Goal: Task Accomplishment & Management: Use online tool/utility

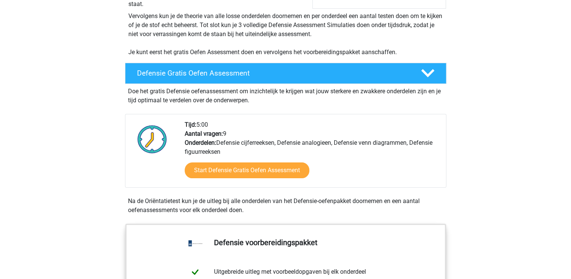
scroll to position [158, 0]
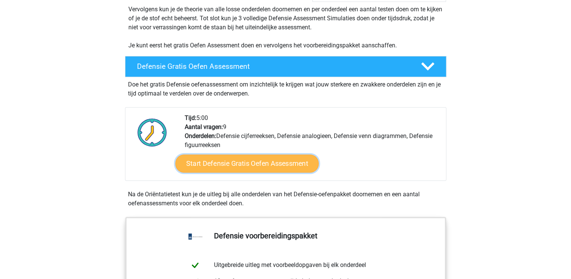
click at [241, 161] on link "Start Defensie Gratis Oefen Assessment" at bounding box center [246, 163] width 143 height 18
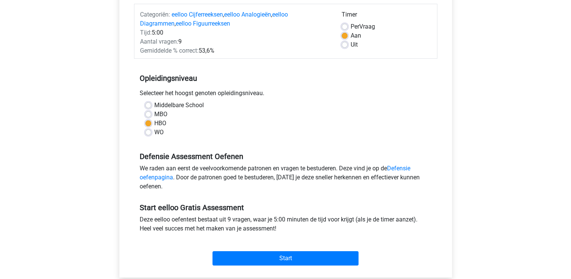
scroll to position [95, 0]
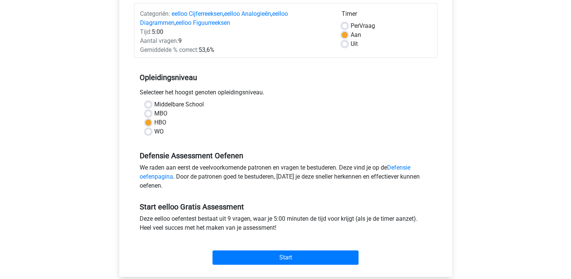
click at [144, 130] on div "Middelbare School MBO HBO WO" at bounding box center [286, 118] width 292 height 36
click at [154, 114] on label "MBO" at bounding box center [160, 113] width 13 height 9
click at [149, 114] on input "MBO" at bounding box center [148, 113] width 6 height 8
radio input "true"
click at [148, 118] on div "HBO" at bounding box center [285, 122] width 281 height 9
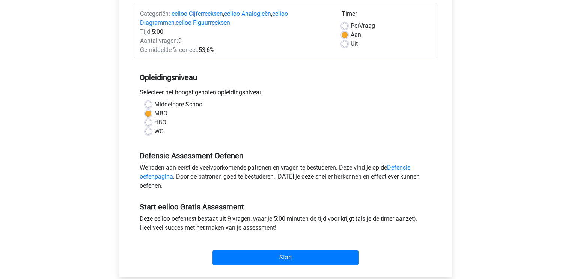
click at [151, 123] on div "HBO" at bounding box center [285, 122] width 281 height 9
click at [154, 122] on label "HBO" at bounding box center [160, 122] width 12 height 9
click at [146, 122] on input "HBO" at bounding box center [148, 122] width 6 height 8
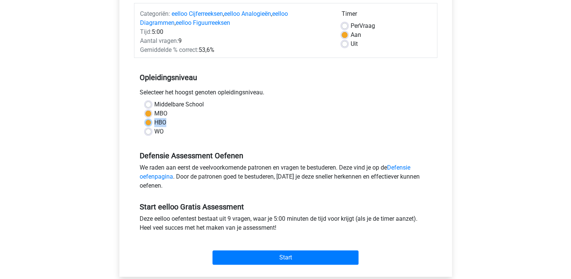
radio input "true"
click at [143, 108] on div "Middelbare School MBO HBO WO" at bounding box center [286, 118] width 292 height 36
click at [146, 110] on div "MBO" at bounding box center [285, 113] width 281 height 9
click at [154, 113] on label "MBO" at bounding box center [160, 113] width 13 height 9
click at [150, 113] on input "MBO" at bounding box center [148, 113] width 6 height 8
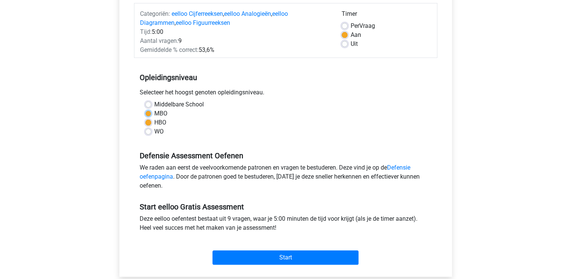
radio input "true"
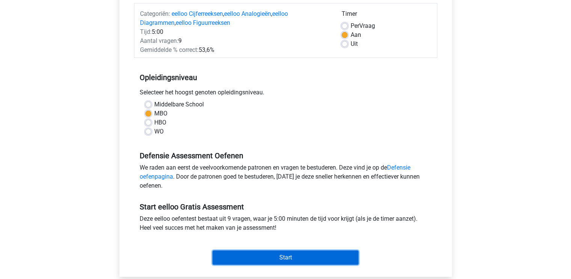
click at [247, 258] on input "Start" at bounding box center [286, 257] width 146 height 14
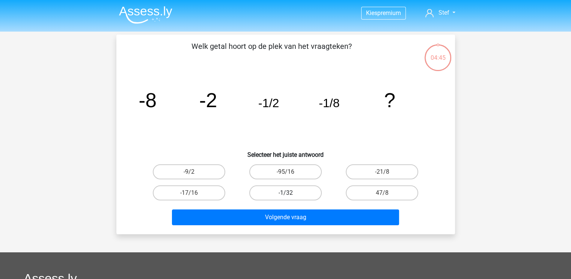
click at [292, 190] on label "-1/32" at bounding box center [285, 192] width 72 height 15
click at [290, 193] on input "-1/32" at bounding box center [287, 195] width 5 height 5
radio input "true"
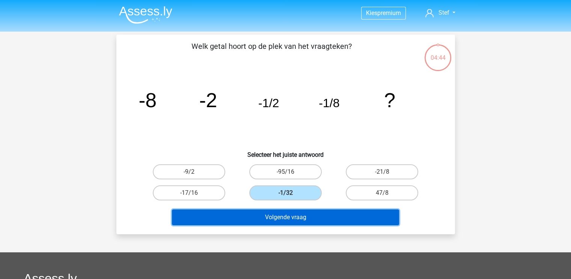
click at [285, 214] on button "Volgende vraag" at bounding box center [285, 217] width 227 height 16
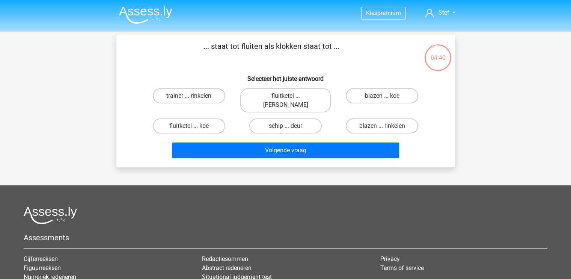
scroll to position [1, 0]
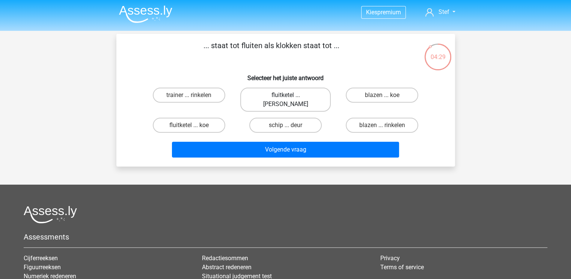
click at [299, 90] on label "fluitketel ... luiden" at bounding box center [285, 99] width 90 height 24
click at [290, 95] on input "fluitketel ... luiden" at bounding box center [287, 97] width 5 height 5
radio input "true"
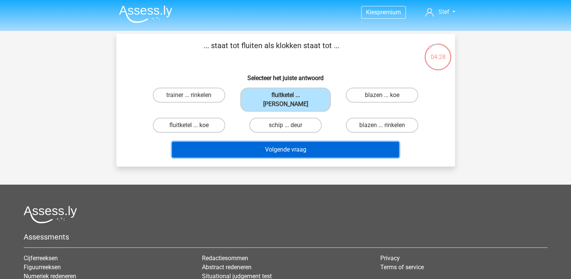
click at [303, 142] on button "Volgende vraag" at bounding box center [285, 150] width 227 height 16
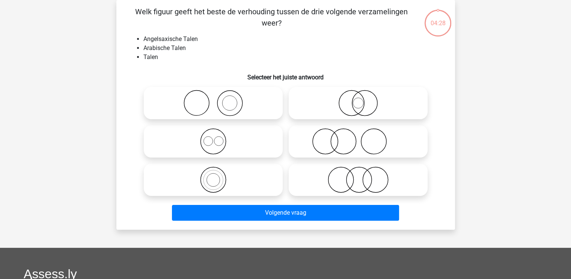
scroll to position [0, 0]
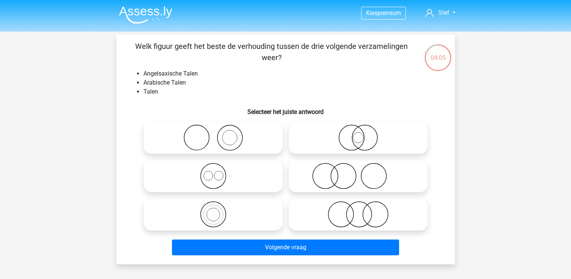
click at [221, 178] on icon at bounding box center [213, 176] width 133 height 26
click at [218, 172] on input "radio" at bounding box center [215, 169] width 5 height 5
radio input "true"
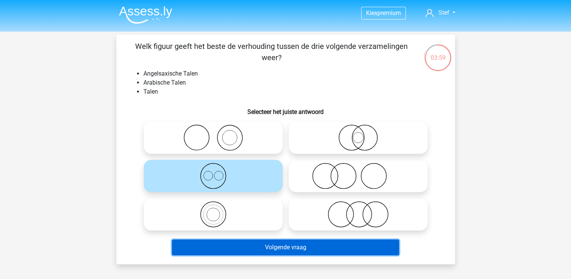
click at [267, 249] on button "Volgende vraag" at bounding box center [285, 247] width 227 height 16
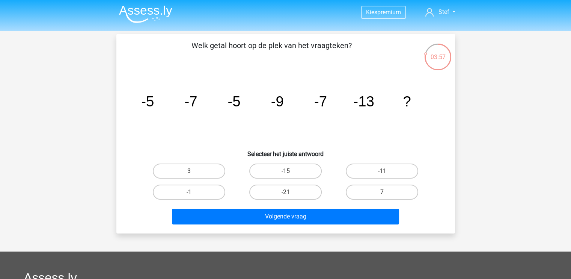
scroll to position [1, 0]
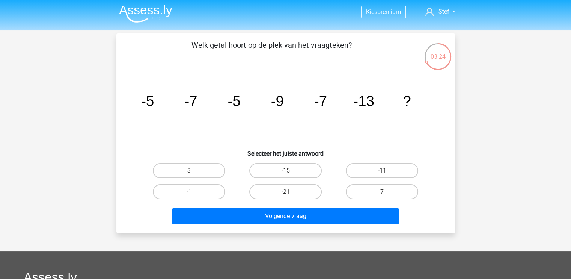
click at [289, 174] on input "-15" at bounding box center [287, 172] width 5 height 5
radio input "true"
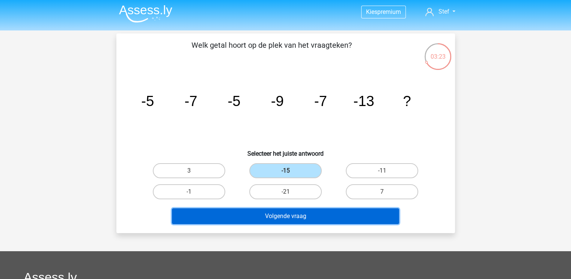
click at [296, 217] on button "Volgende vraag" at bounding box center [285, 216] width 227 height 16
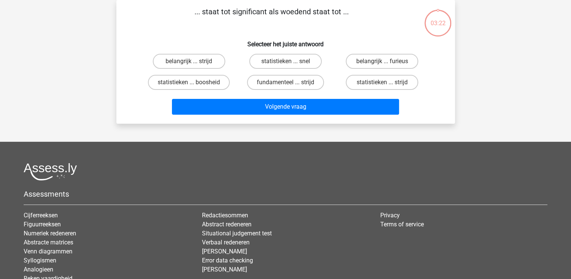
scroll to position [0, 0]
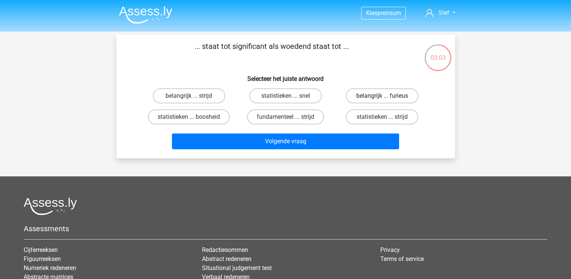
click at [360, 93] on label "belangrijk ... furieus" at bounding box center [382, 95] width 72 height 15
click at [382, 96] on input "belangrijk ... furieus" at bounding box center [384, 98] width 5 height 5
radio input "true"
click at [336, 132] on div "Volgende vraag" at bounding box center [285, 139] width 315 height 25
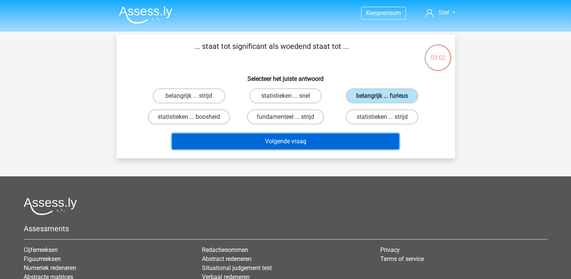
click at [318, 139] on button "Volgende vraag" at bounding box center [285, 141] width 227 height 16
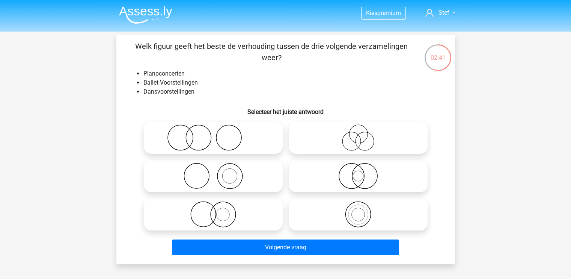
click at [218, 171] on circle at bounding box center [229, 175] width 25 height 25
click at [218, 171] on input "radio" at bounding box center [215, 169] width 5 height 5
radio input "true"
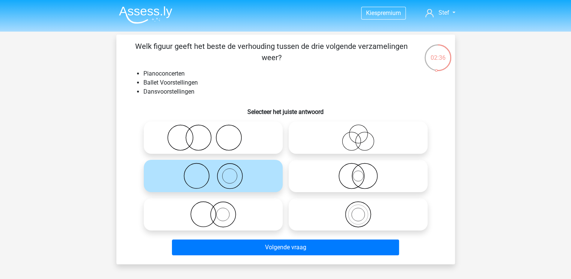
click at [231, 211] on icon at bounding box center [213, 214] width 133 height 26
click at [218, 210] on input "radio" at bounding box center [215, 207] width 5 height 5
radio input "true"
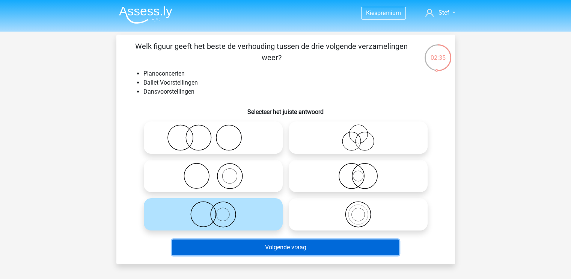
click at [232, 244] on button "Volgende vraag" at bounding box center [285, 247] width 227 height 16
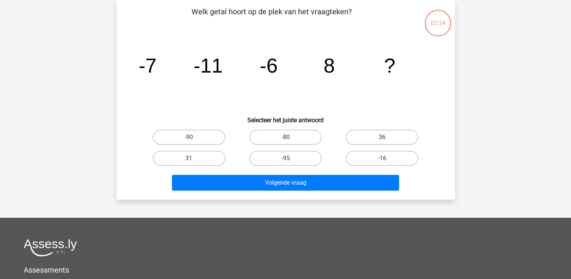
scroll to position [20, 0]
